Goal: Navigation & Orientation: Find specific page/section

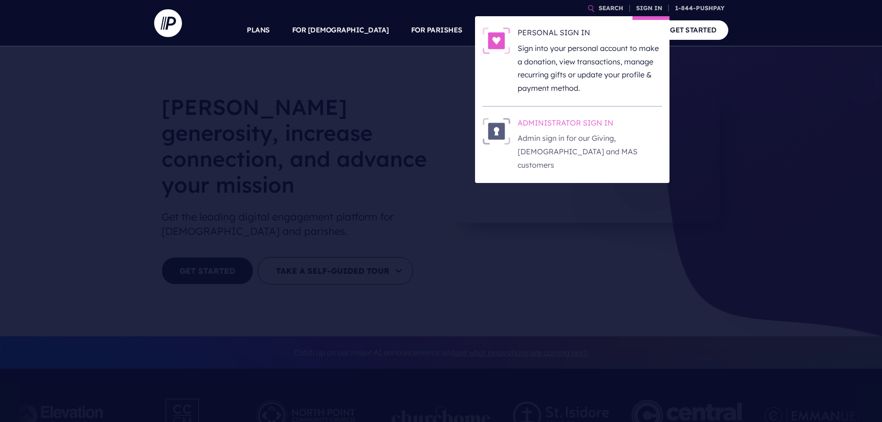
click at [580, 120] on h6 "ADMINISTRATOR SIGN IN" at bounding box center [590, 125] width 145 height 14
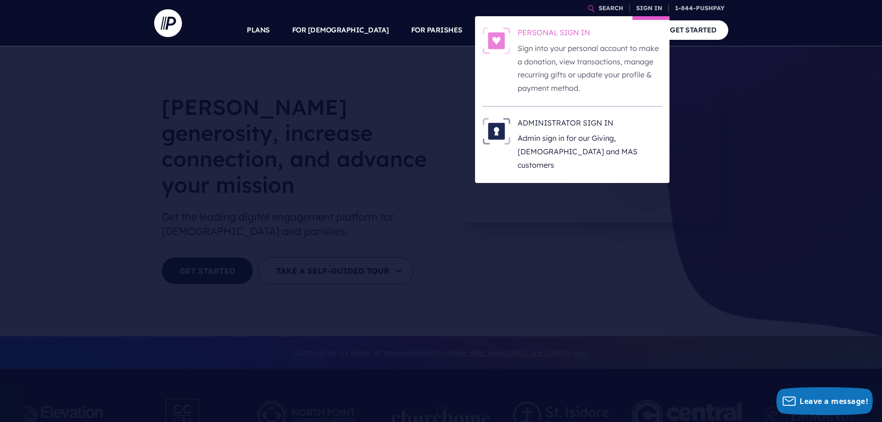
click at [568, 32] on h6 "PERSONAL SIGN IN" at bounding box center [590, 34] width 145 height 14
click at [567, 119] on h6 "ADMINISTRATOR SIGN IN" at bounding box center [590, 125] width 145 height 14
click at [560, 119] on h6 "ADMINISTRATOR SIGN IN" at bounding box center [590, 125] width 145 height 14
click at [584, 126] on h6 "ADMINISTRATOR SIGN IN" at bounding box center [590, 125] width 145 height 14
